Goal: Information Seeking & Learning: Learn about a topic

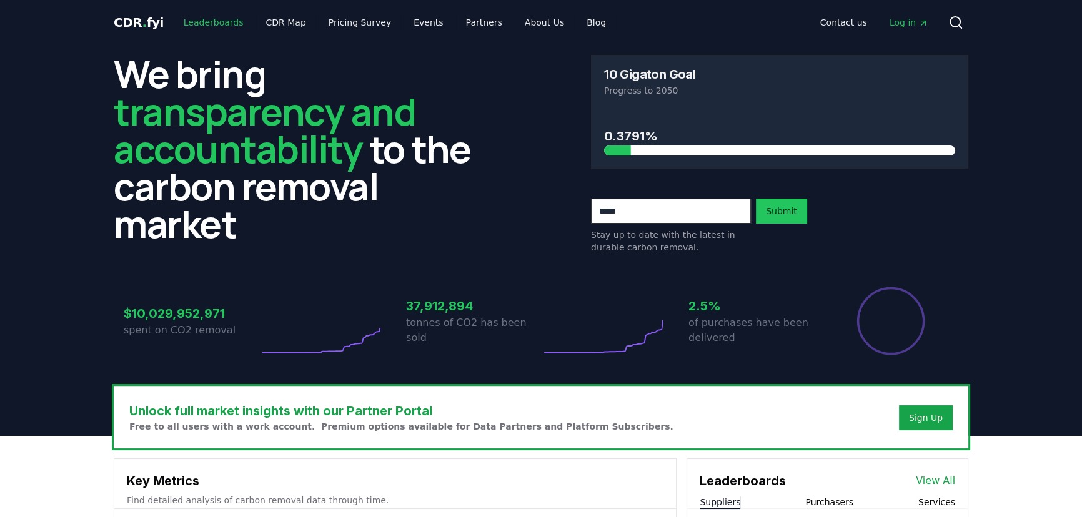
drag, startPoint x: 0, startPoint y: 0, endPoint x: 221, endPoint y: 26, distance: 222.1
click at [221, 26] on link "Leaderboards" at bounding box center [214, 22] width 80 height 22
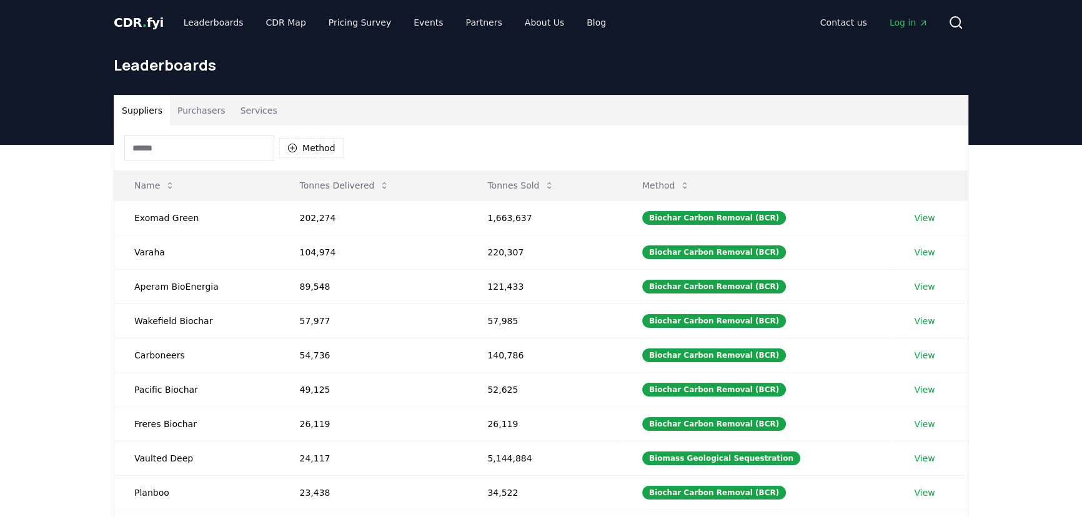
click at [199, 110] on button "Purchasers" at bounding box center [201, 111] width 63 height 30
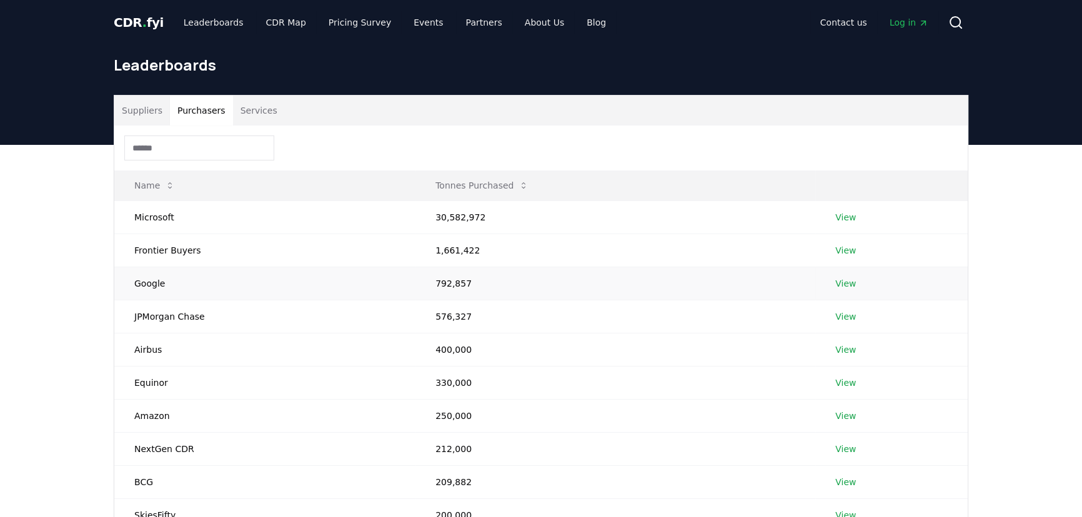
click at [156, 287] on td "Google" at bounding box center [264, 283] width 301 height 33
click at [141, 287] on td "Google" at bounding box center [264, 283] width 301 height 33
click at [844, 281] on link "View" at bounding box center [845, 283] width 21 height 12
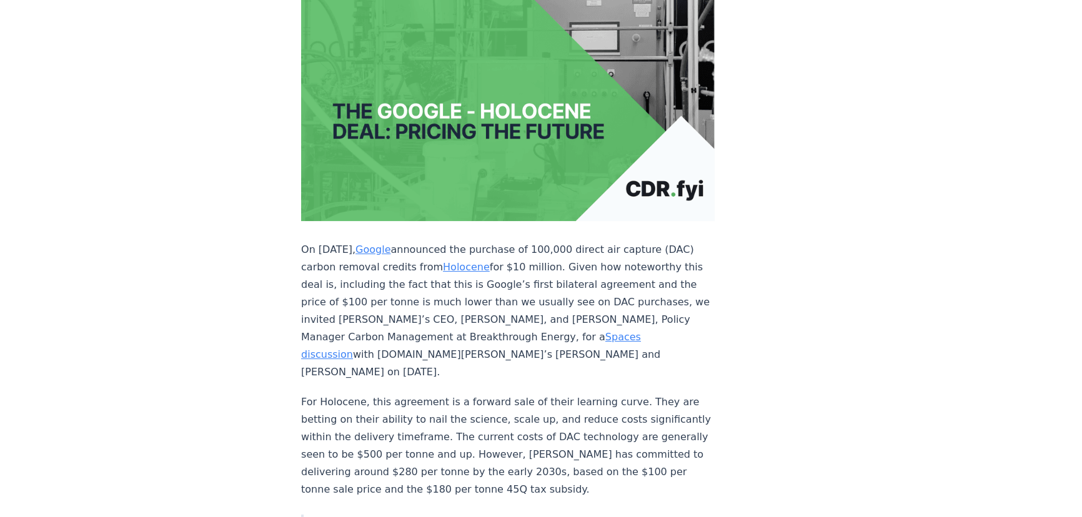
scroll to position [224, 0]
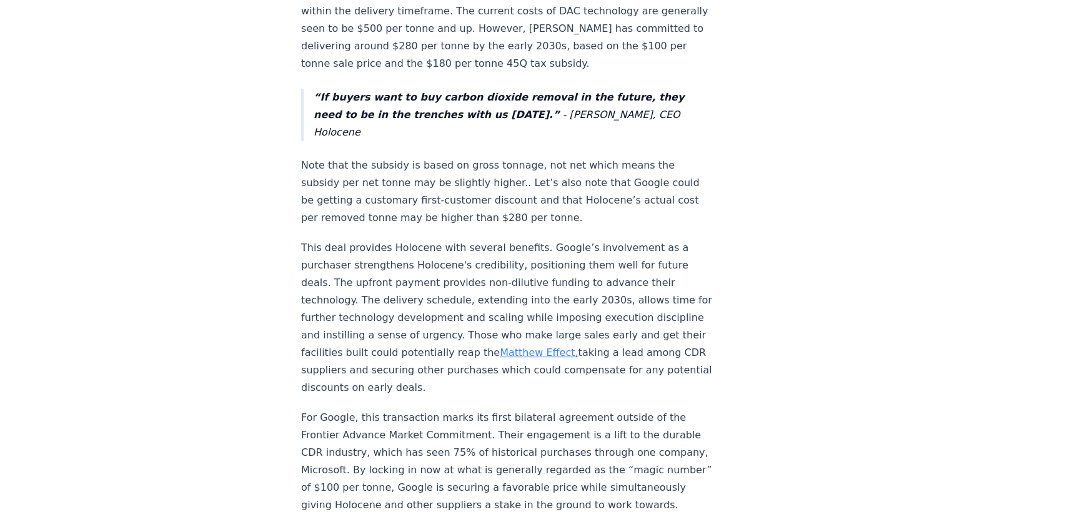
scroll to position [787, 0]
